Goal: Transaction & Acquisition: Purchase product/service

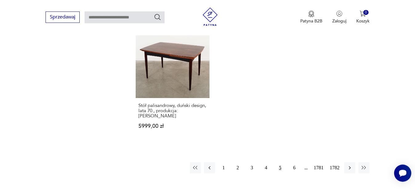
scroll to position [812, 0]
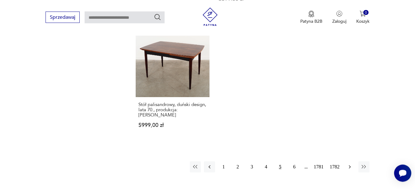
click at [349, 164] on icon "button" at bounding box center [350, 167] width 6 height 6
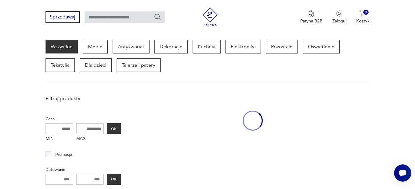
scroll to position [80, 0]
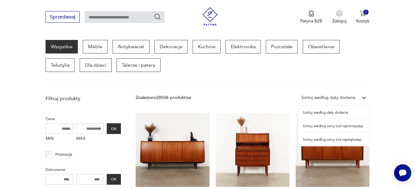
click at [364, 98] on icon at bounding box center [364, 98] width 6 height 6
click at [345, 126] on div "Sortuj według ceny (od najmniejszej)" at bounding box center [333, 126] width 71 height 14
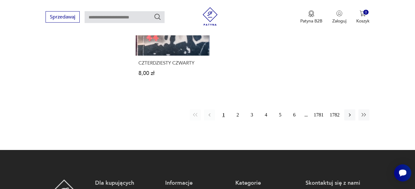
scroll to position [802, 0]
click at [350, 114] on icon "button" at bounding box center [350, 114] width 2 height 3
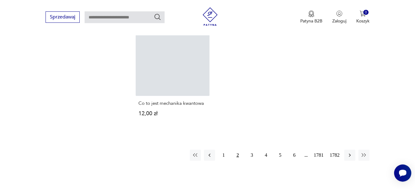
scroll to position [770, 0]
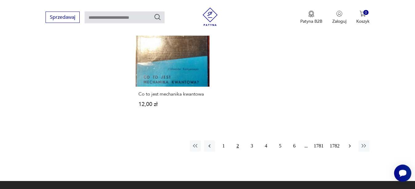
click at [350, 145] on icon "button" at bounding box center [350, 146] width 6 height 6
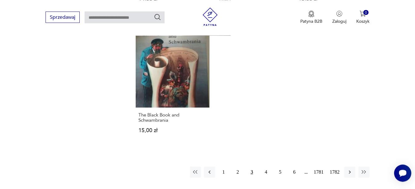
scroll to position [786, 0]
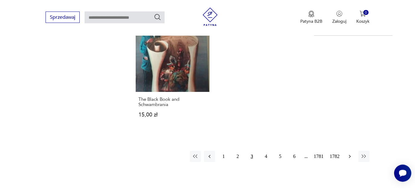
click at [350, 154] on icon "button" at bounding box center [350, 157] width 6 height 6
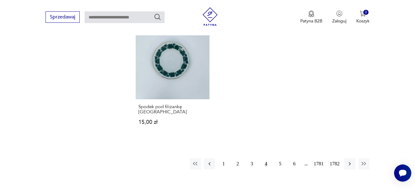
scroll to position [781, 0]
click at [349, 163] on icon "button" at bounding box center [350, 164] width 6 height 6
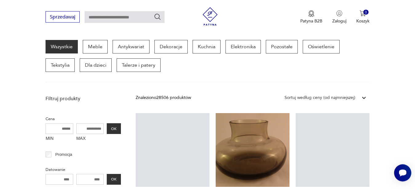
scroll to position [80, 0]
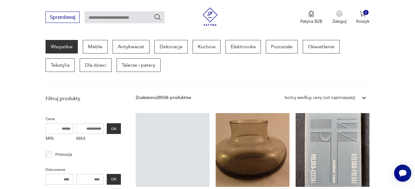
click at [139, 16] on input "text" at bounding box center [125, 17] width 80 height 12
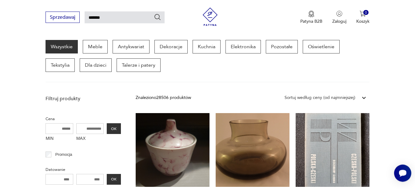
type input "*******"
click at [157, 16] on icon "Szukaj" at bounding box center [157, 16] width 7 height 7
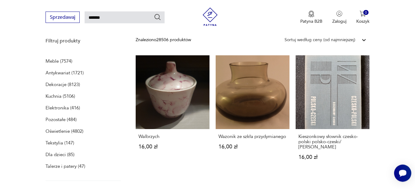
type input "*******"
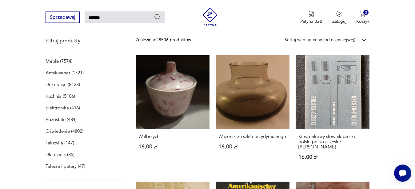
scroll to position [22, 0]
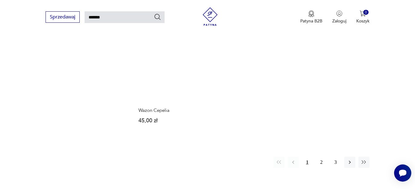
scroll to position [760, 0]
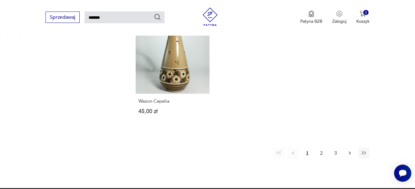
click at [349, 150] on icon "button" at bounding box center [350, 153] width 6 height 6
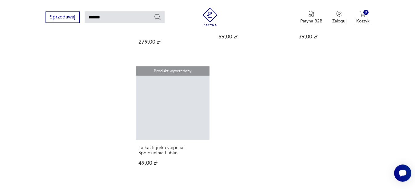
scroll to position [713, 0]
